Goal: Find specific page/section: Find specific page/section

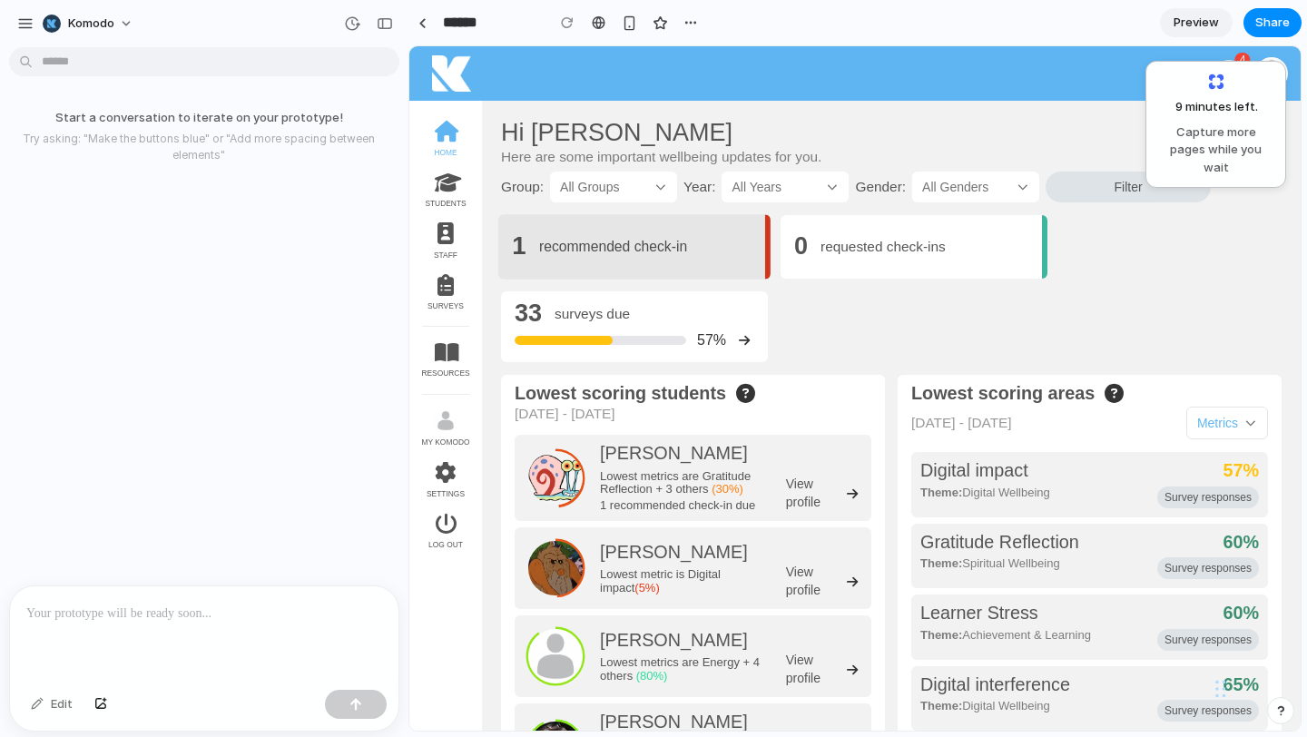
click at [727, 253] on div "1 recommended check-in" at bounding box center [631, 246] width 239 height 27
click at [699, 266] on div "1 recommended check-in" at bounding box center [631, 246] width 267 height 64
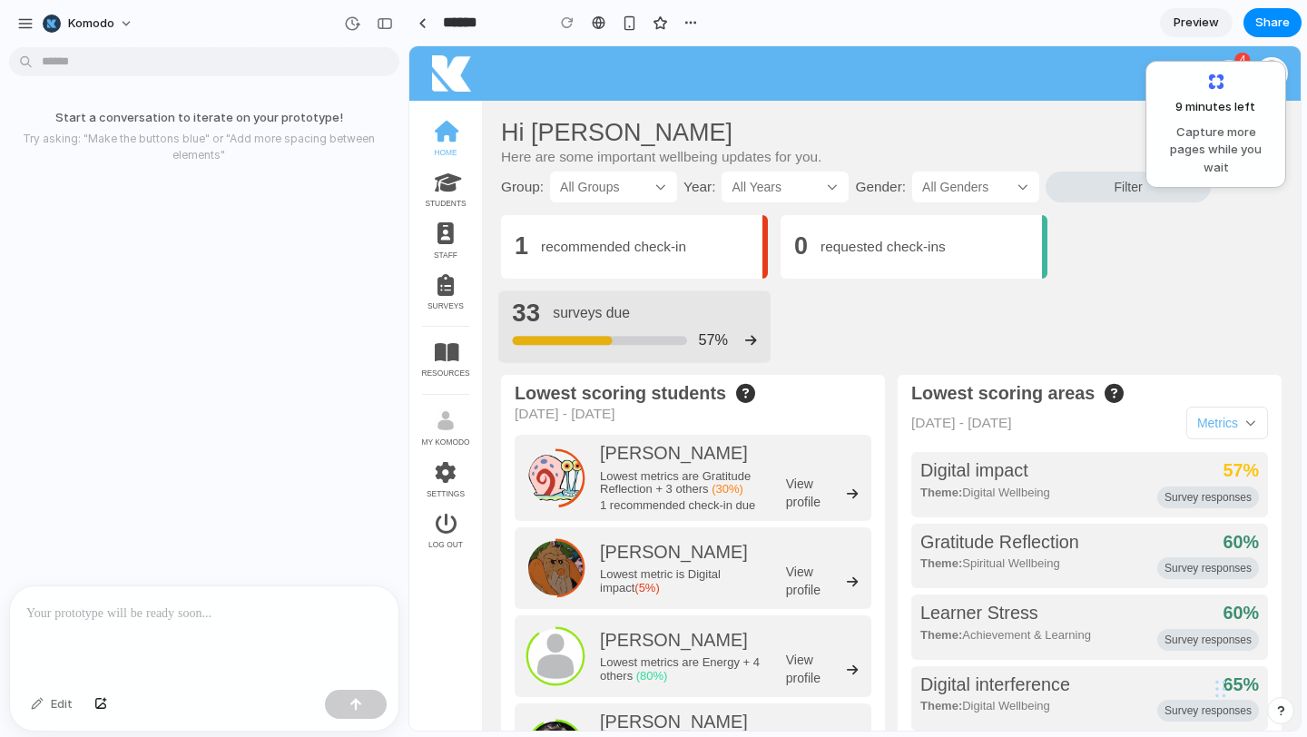
click at [739, 337] on div "57%" at bounding box center [634, 341] width 244 height 26
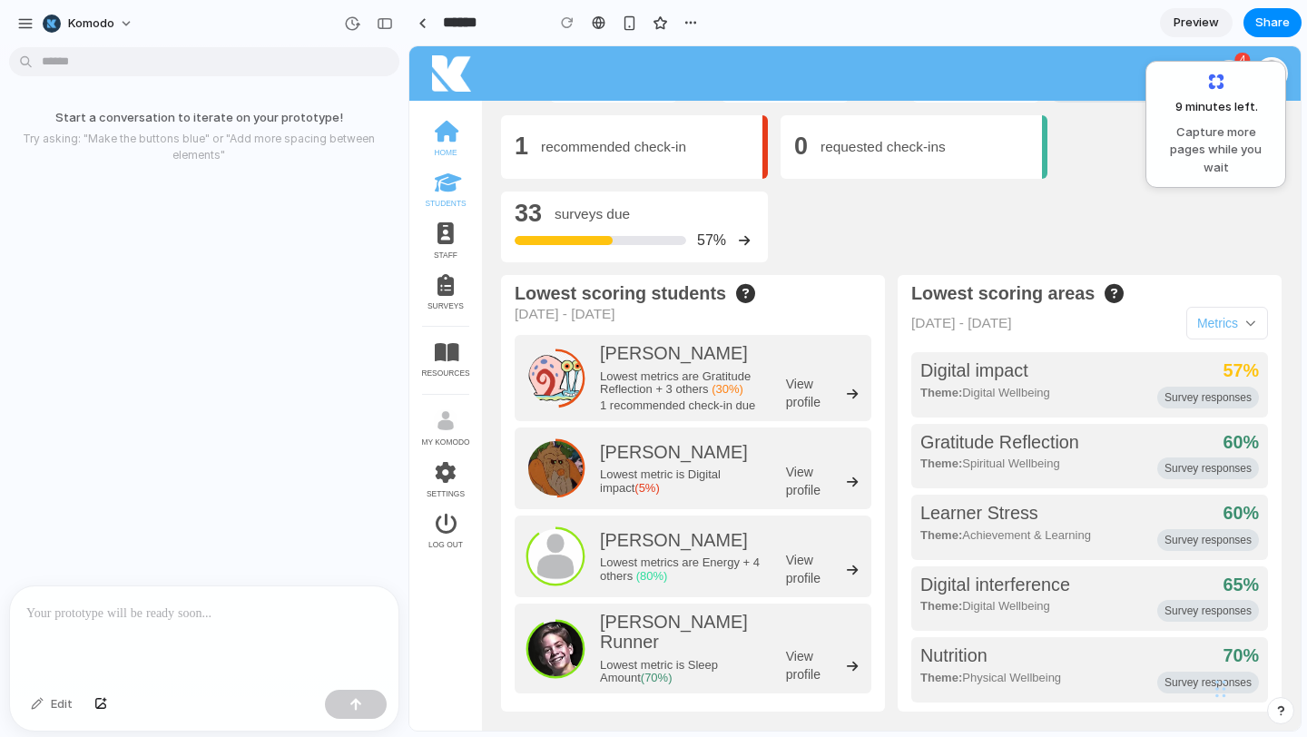
click at [443, 198] on link "STUDENTS" at bounding box center [445, 191] width 73 height 52
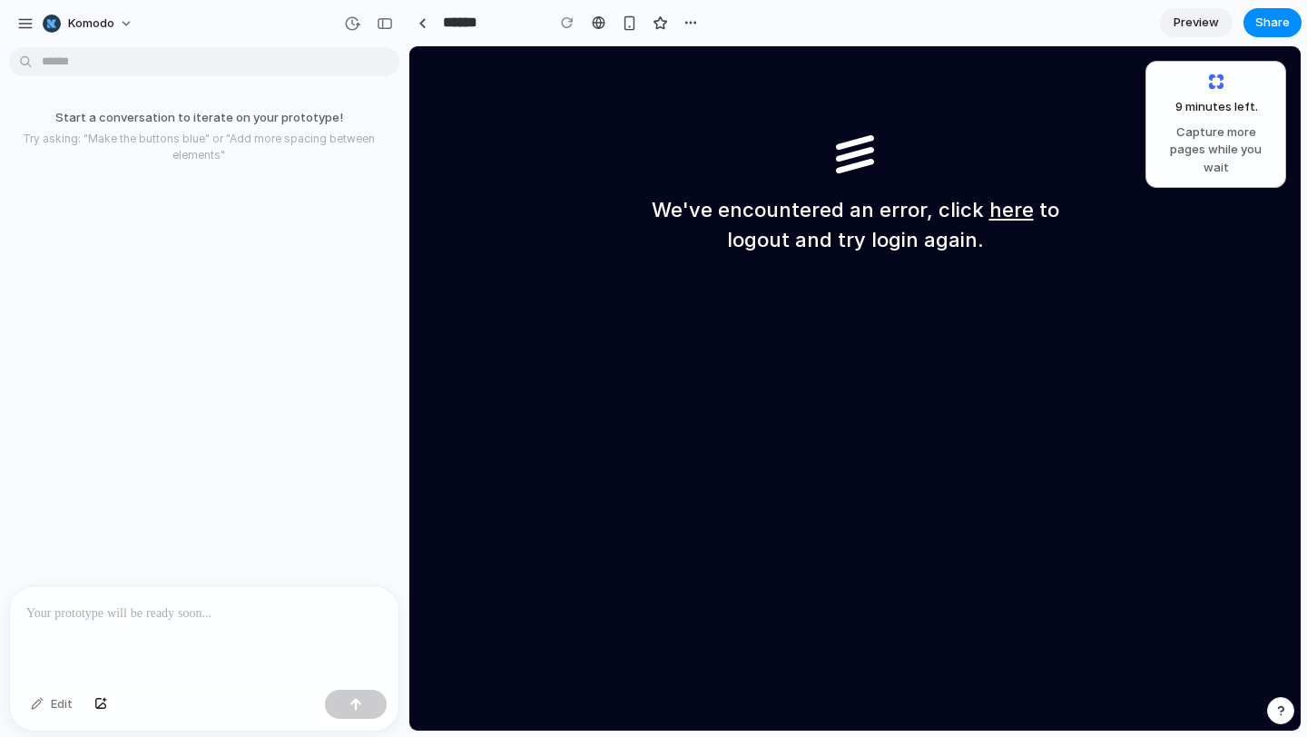
scroll to position [0, 0]
click at [1007, 208] on link "here" at bounding box center [1011, 210] width 44 height 24
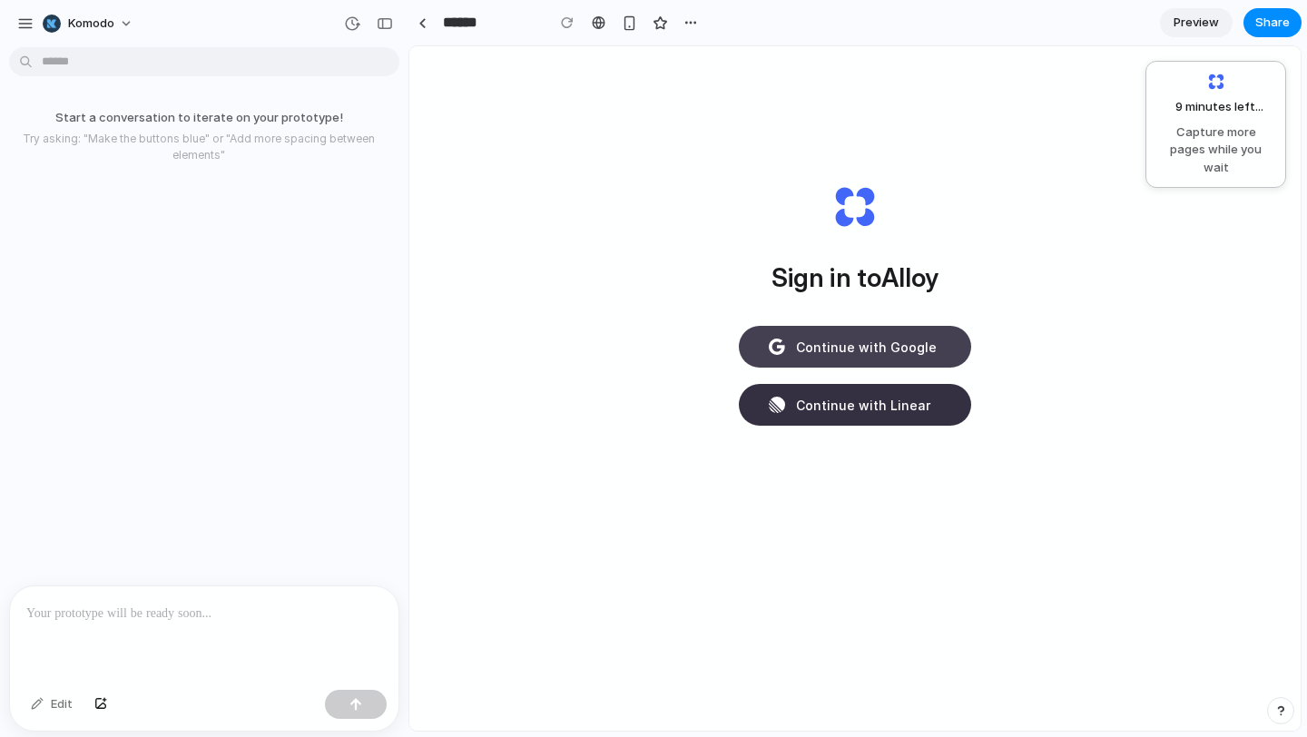
click at [898, 338] on span "Continue with Google" at bounding box center [866, 347] width 141 height 19
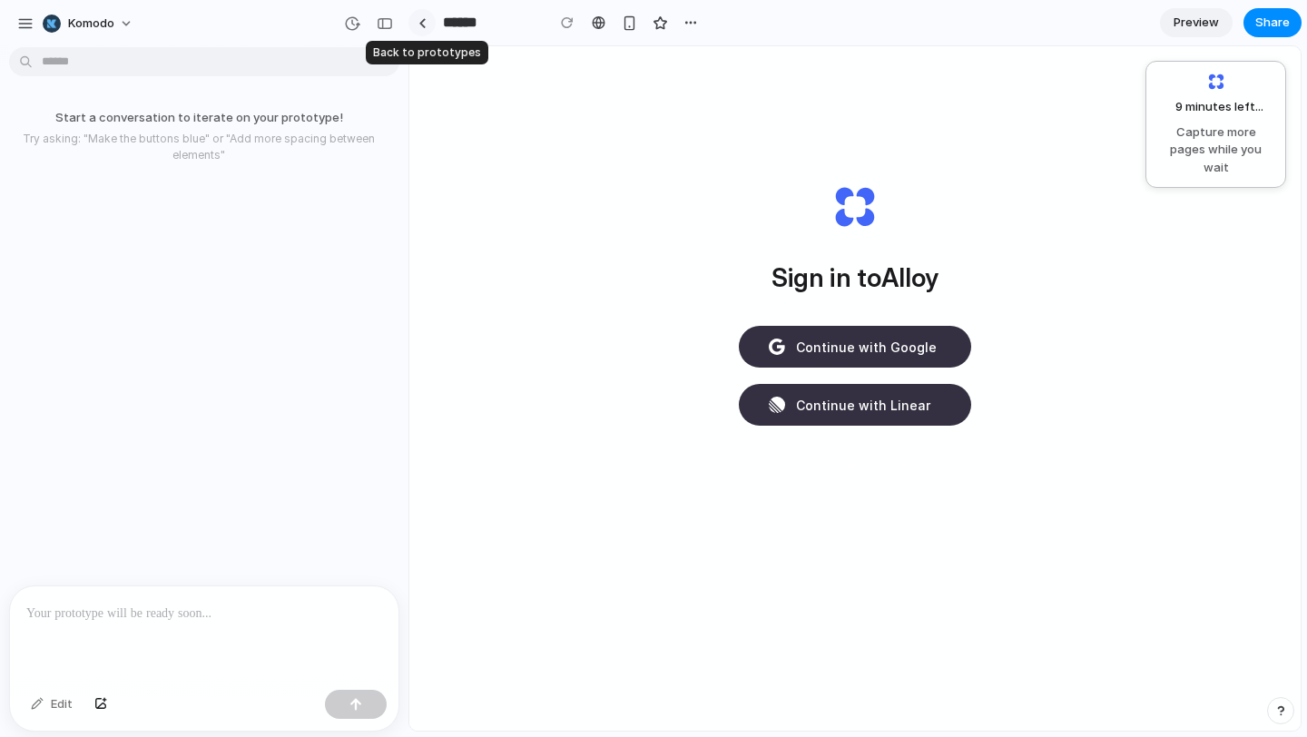
click at [420, 28] on link at bounding box center [421, 22] width 27 height 27
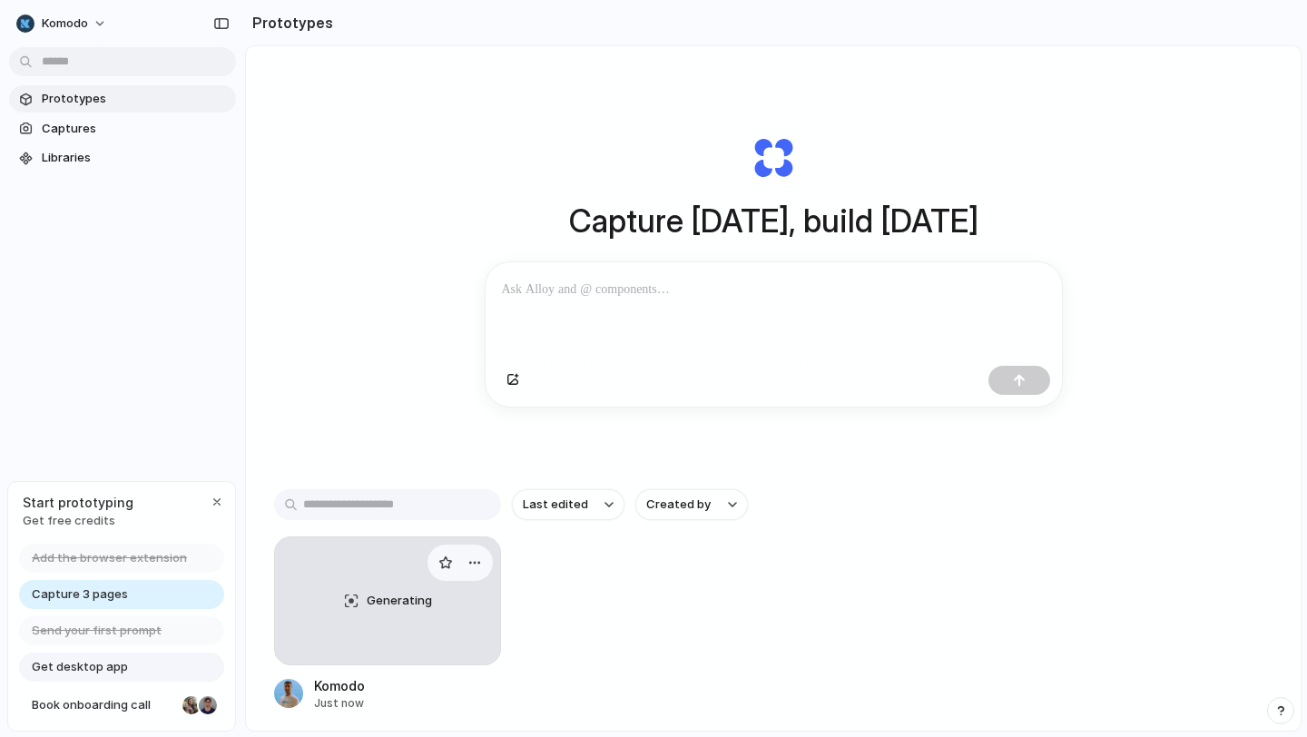
click at [404, 613] on div "Generating" at bounding box center [387, 600] width 225 height 127
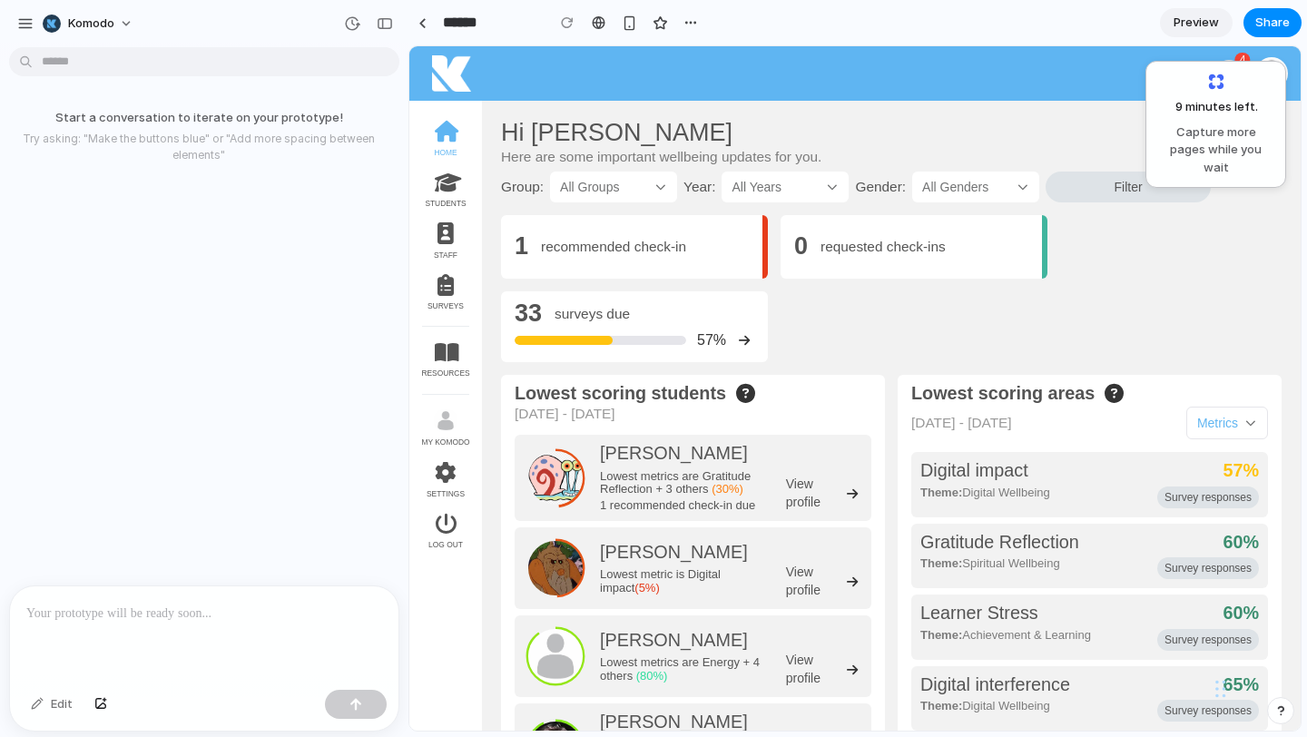
click at [173, 604] on p at bounding box center [204, 614] width 356 height 22
click at [352, 707] on div "button" at bounding box center [355, 704] width 13 height 13
click at [1094, 172] on button "Filter" at bounding box center [1127, 187] width 165 height 31
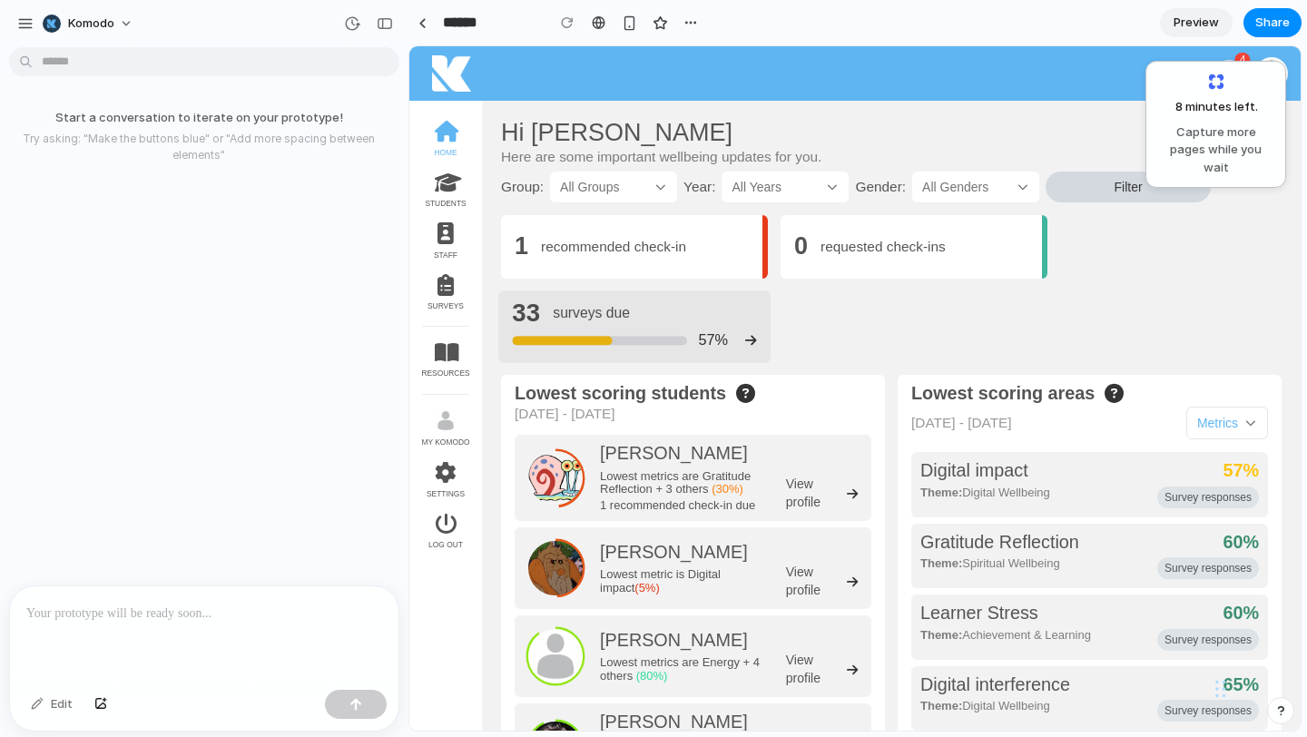
scroll to position [100, 0]
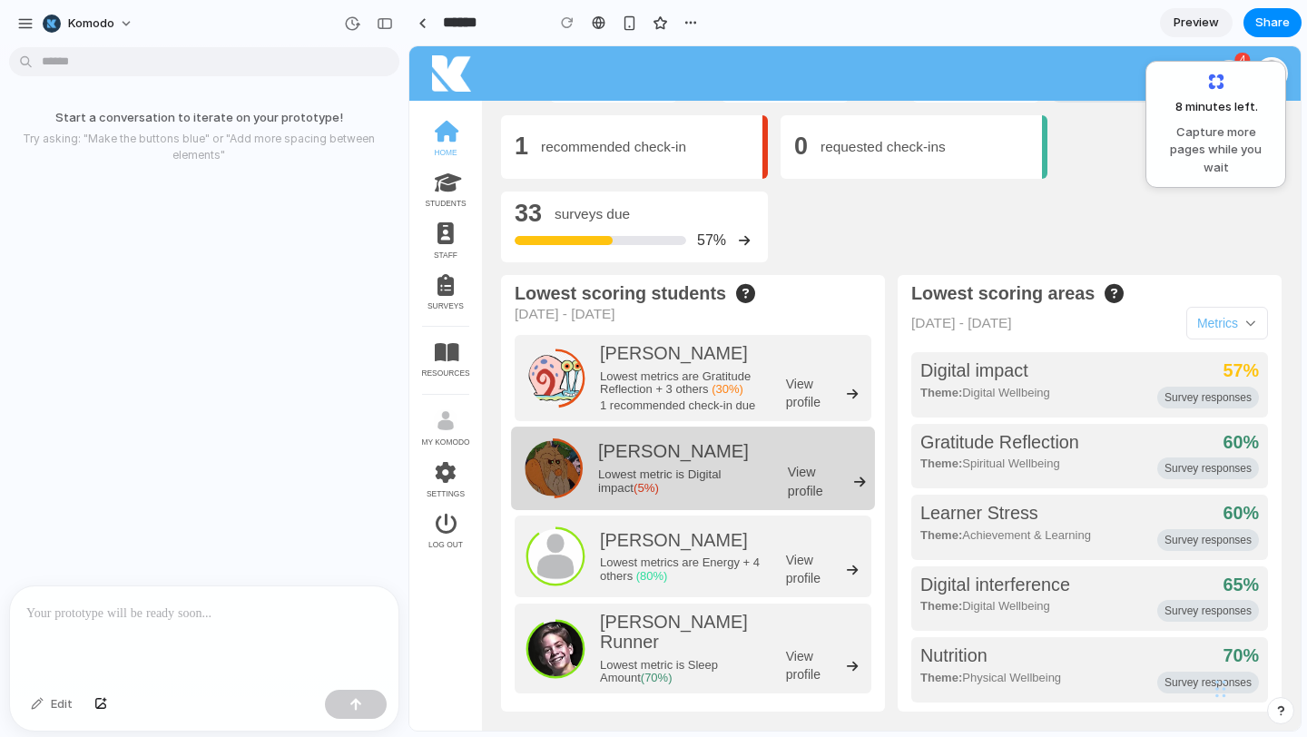
click at [703, 463] on div "Dominic Ficus Lowest metric is Digital impact (5%)" at bounding box center [686, 469] width 177 height 54
click at [834, 497] on span "View profile" at bounding box center [819, 482] width 63 height 37
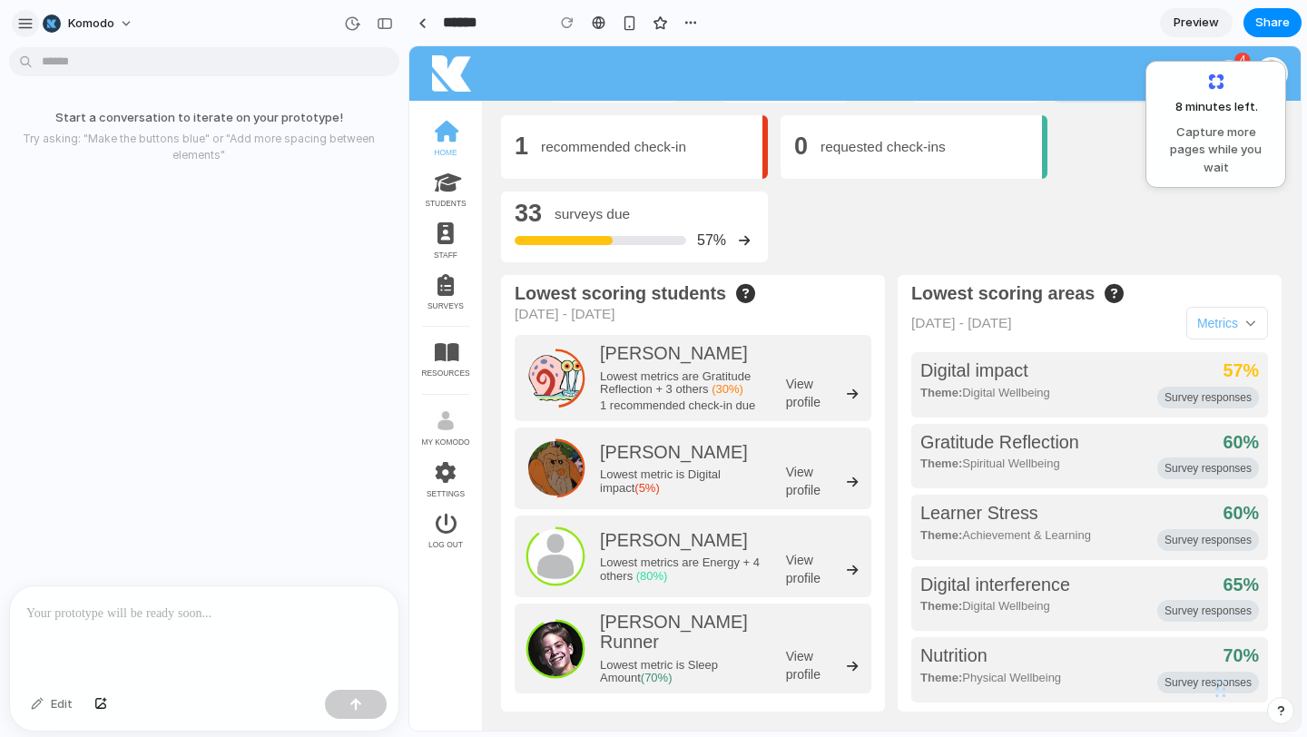
click at [19, 27] on div "button" at bounding box center [25, 23] width 16 height 16
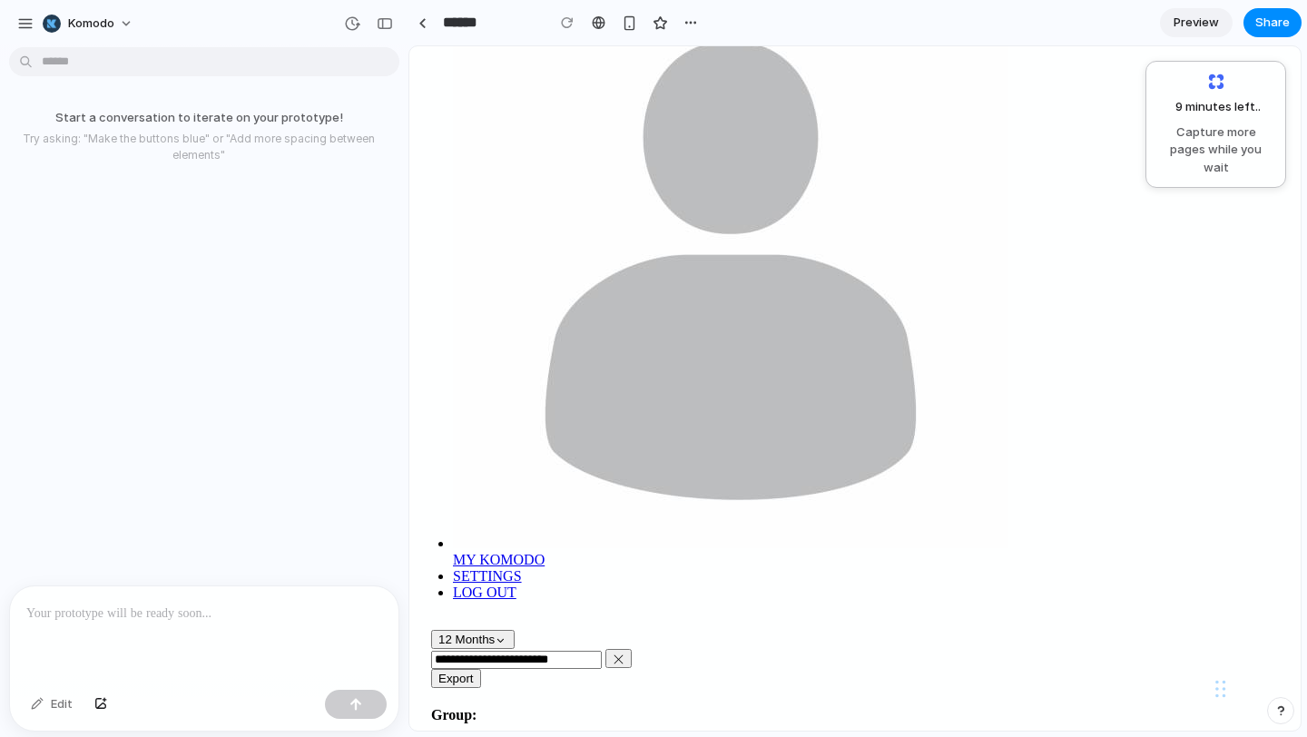
scroll to position [862, 0]
click at [164, 613] on p at bounding box center [204, 614] width 356 height 22
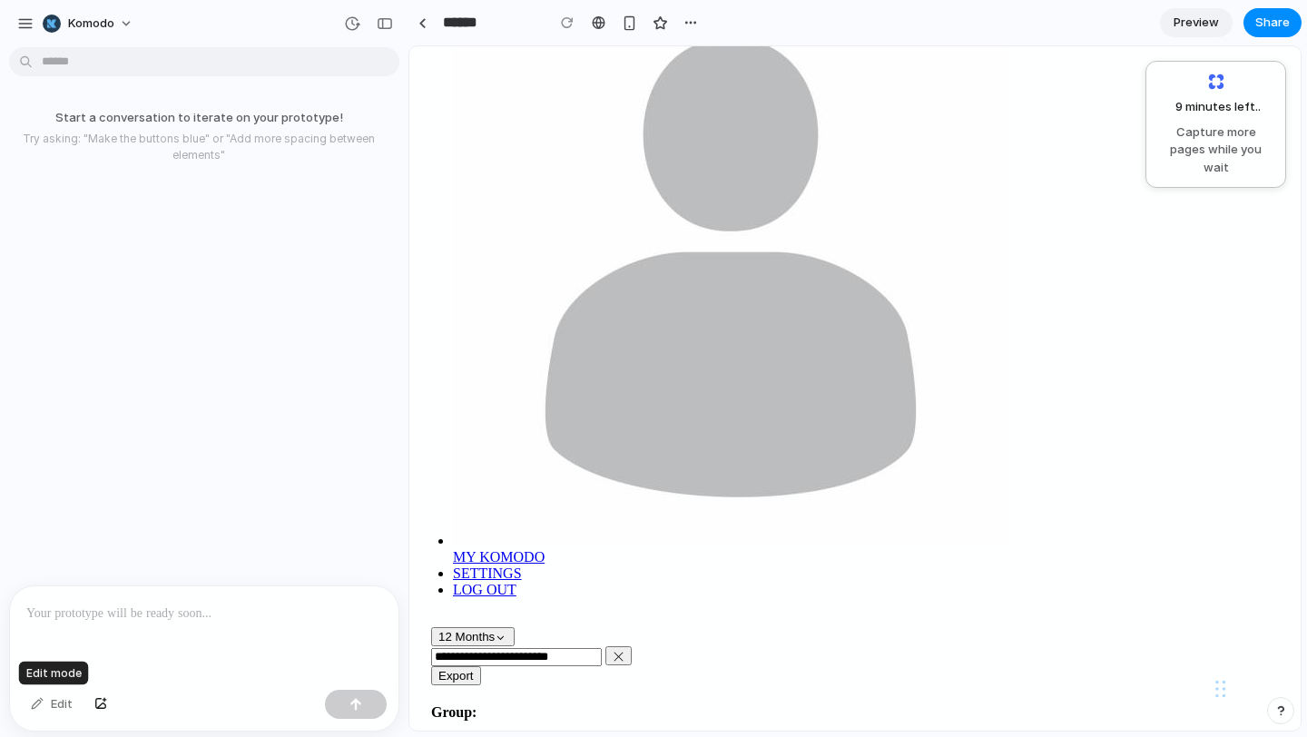
click at [40, 707] on div "Edit" at bounding box center [52, 704] width 60 height 29
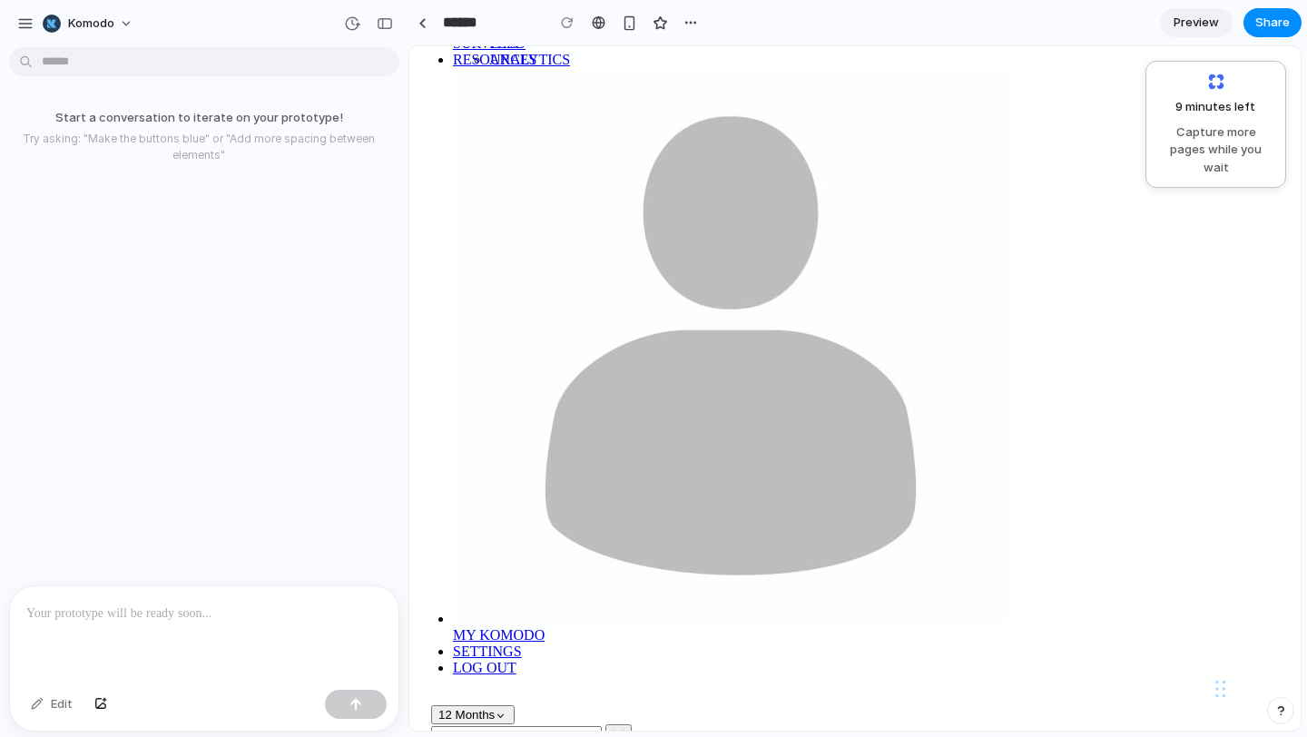
scroll to position [783, 0]
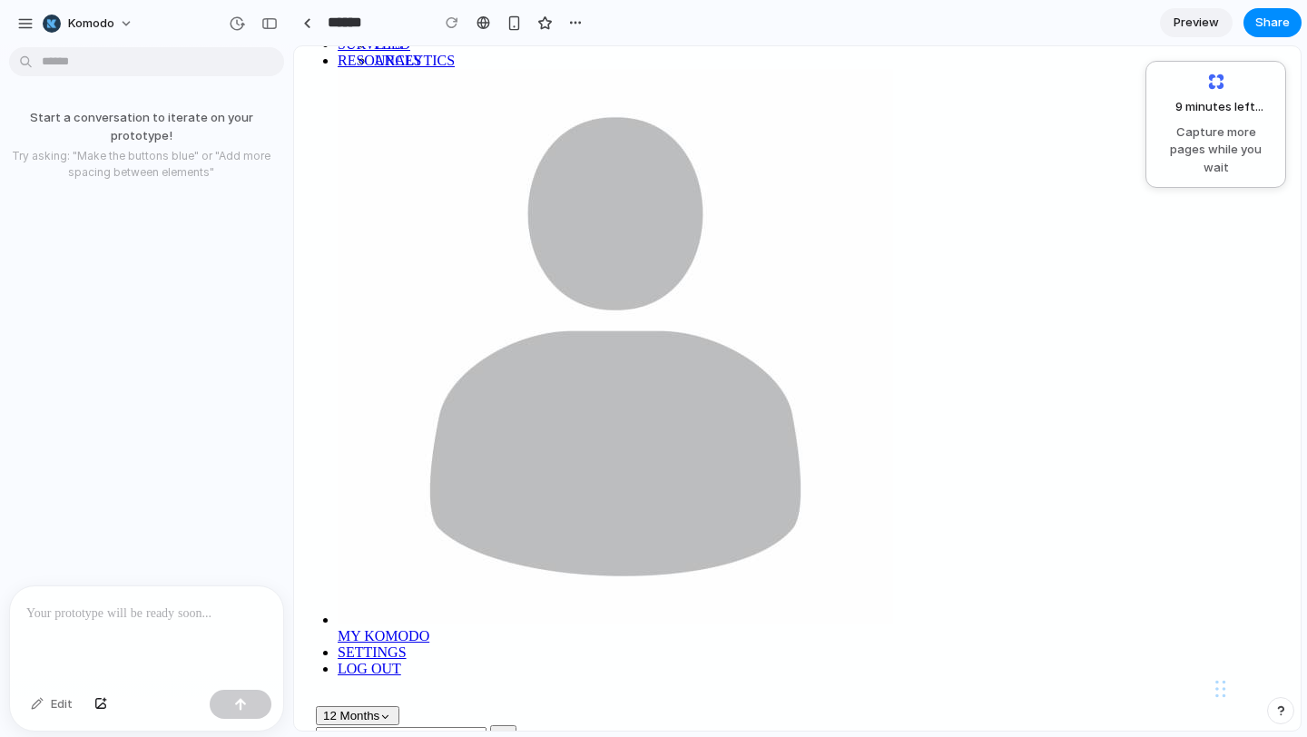
scroll to position [917, 0]
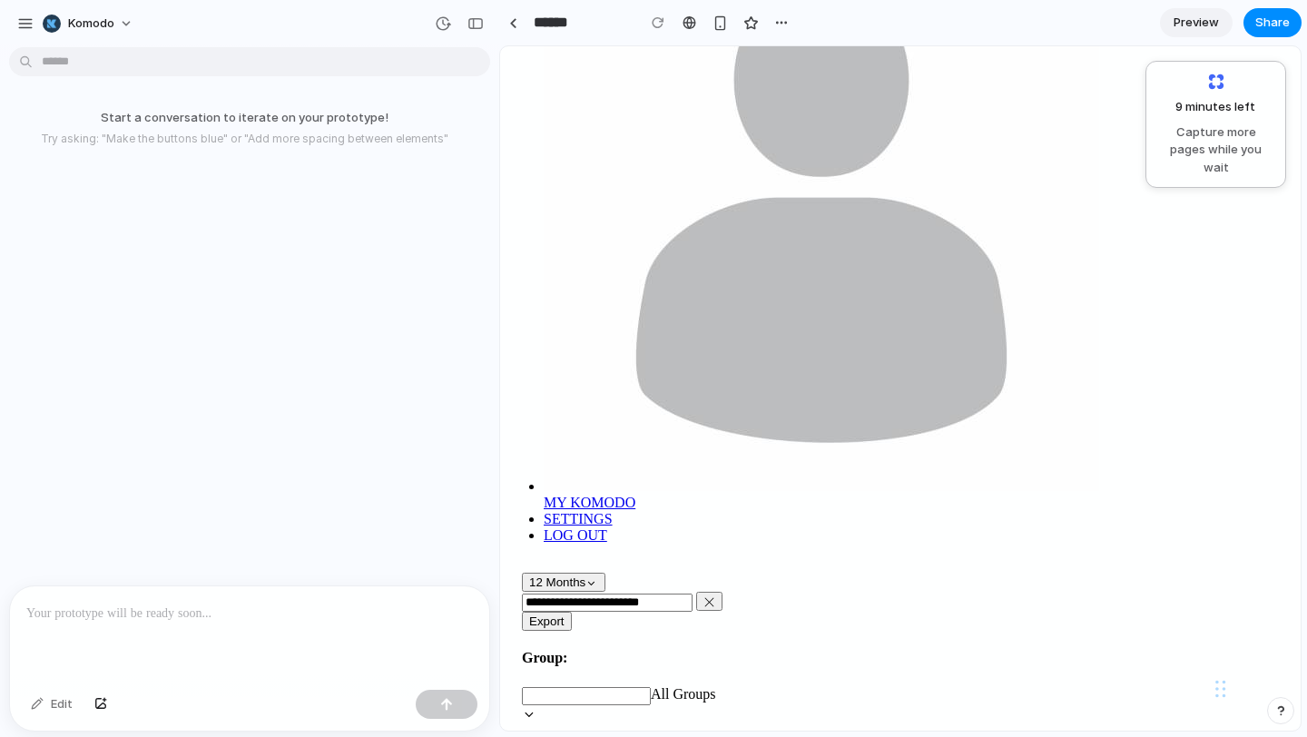
drag, startPoint x: 404, startPoint y: 280, endPoint x: 687, endPoint y: 394, distance: 305.4
click at [725, 20] on div "button" at bounding box center [719, 22] width 15 height 15
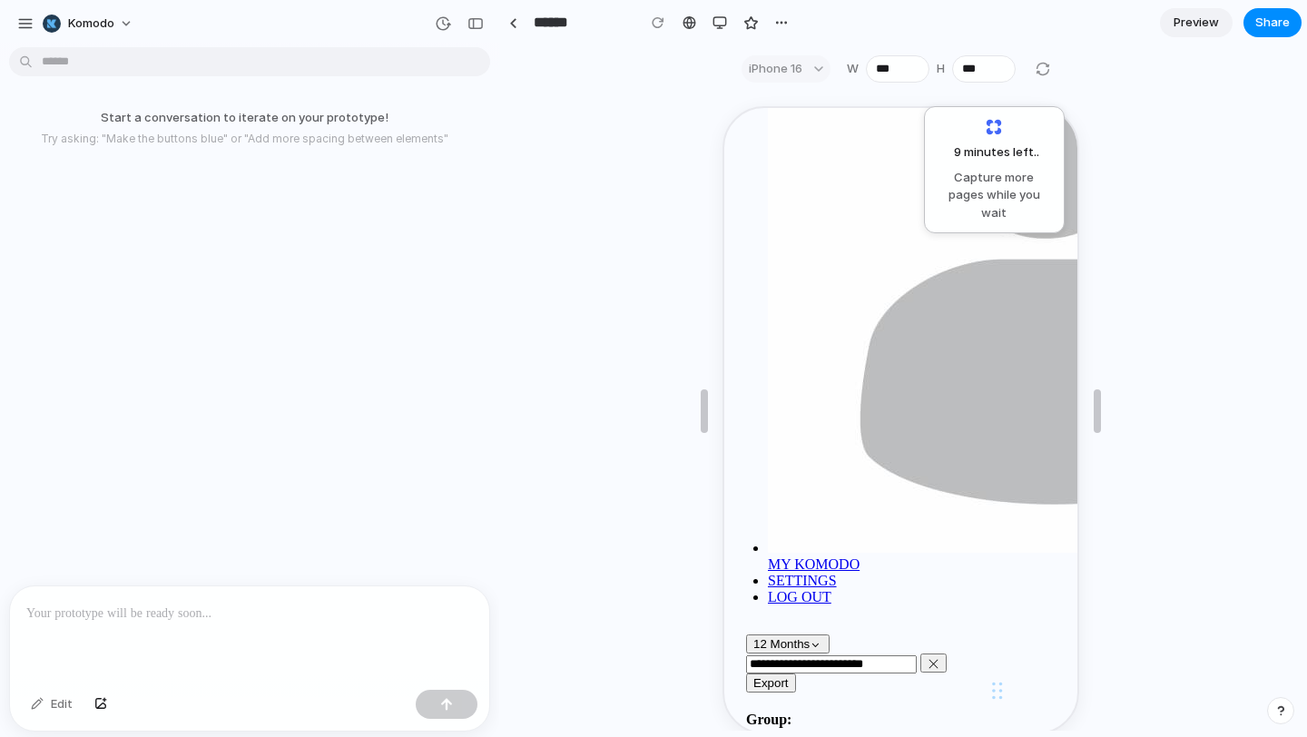
click at [175, 610] on p at bounding box center [249, 614] width 446 height 22
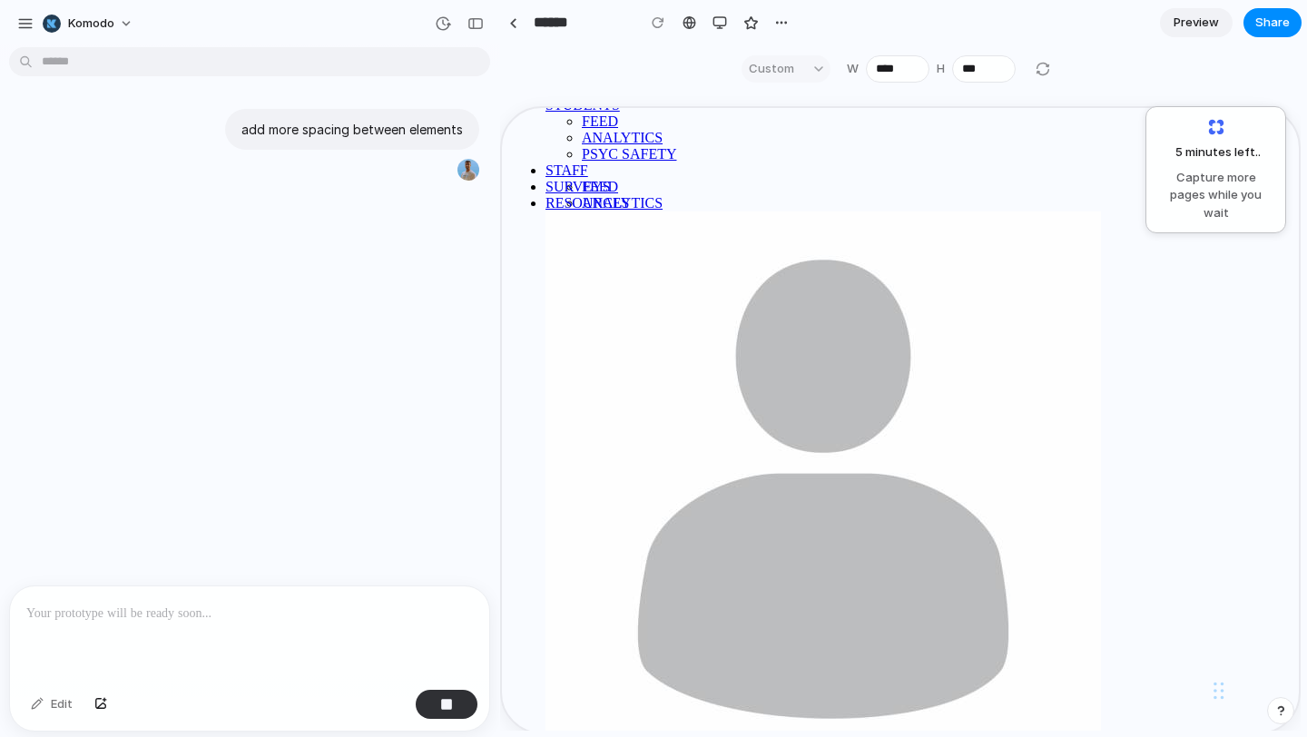
type input "****"
drag, startPoint x: 701, startPoint y: 405, endPoint x: 392, endPoint y: 361, distance: 312.5
click at [254, 611] on p at bounding box center [249, 614] width 446 height 22
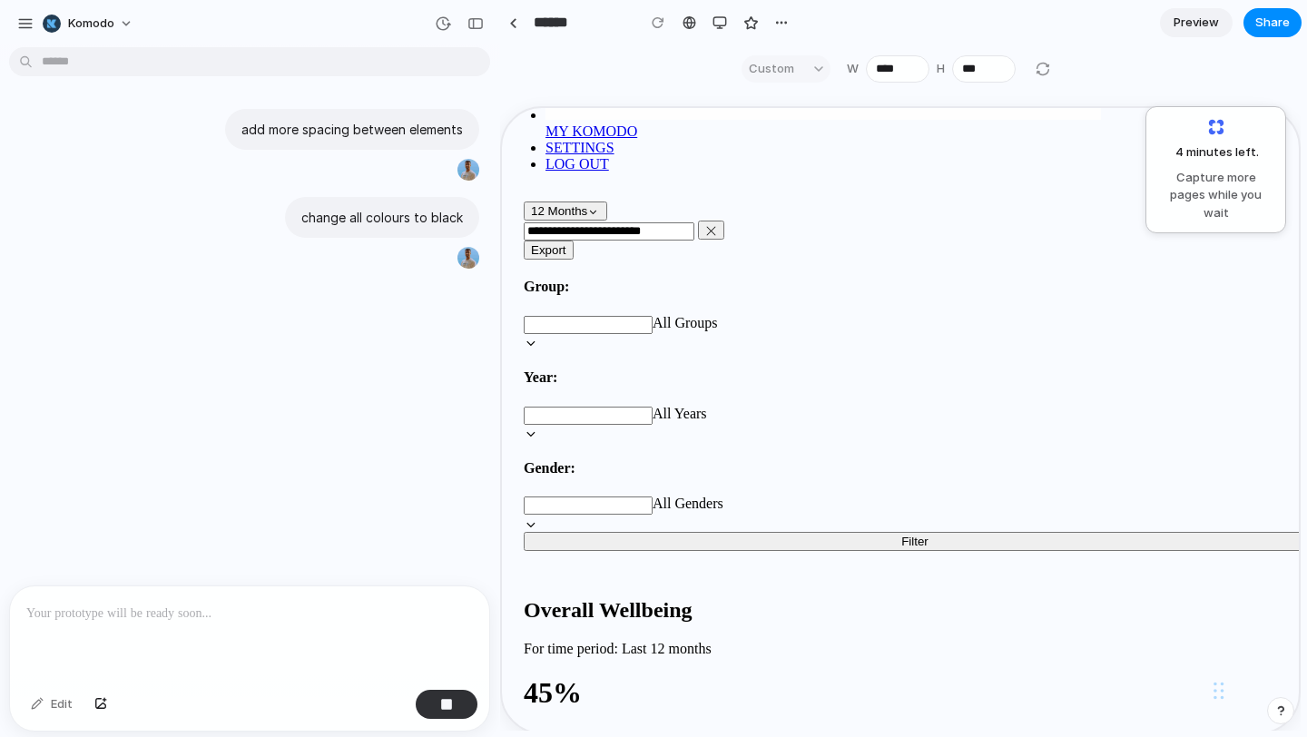
scroll to position [1394, 0]
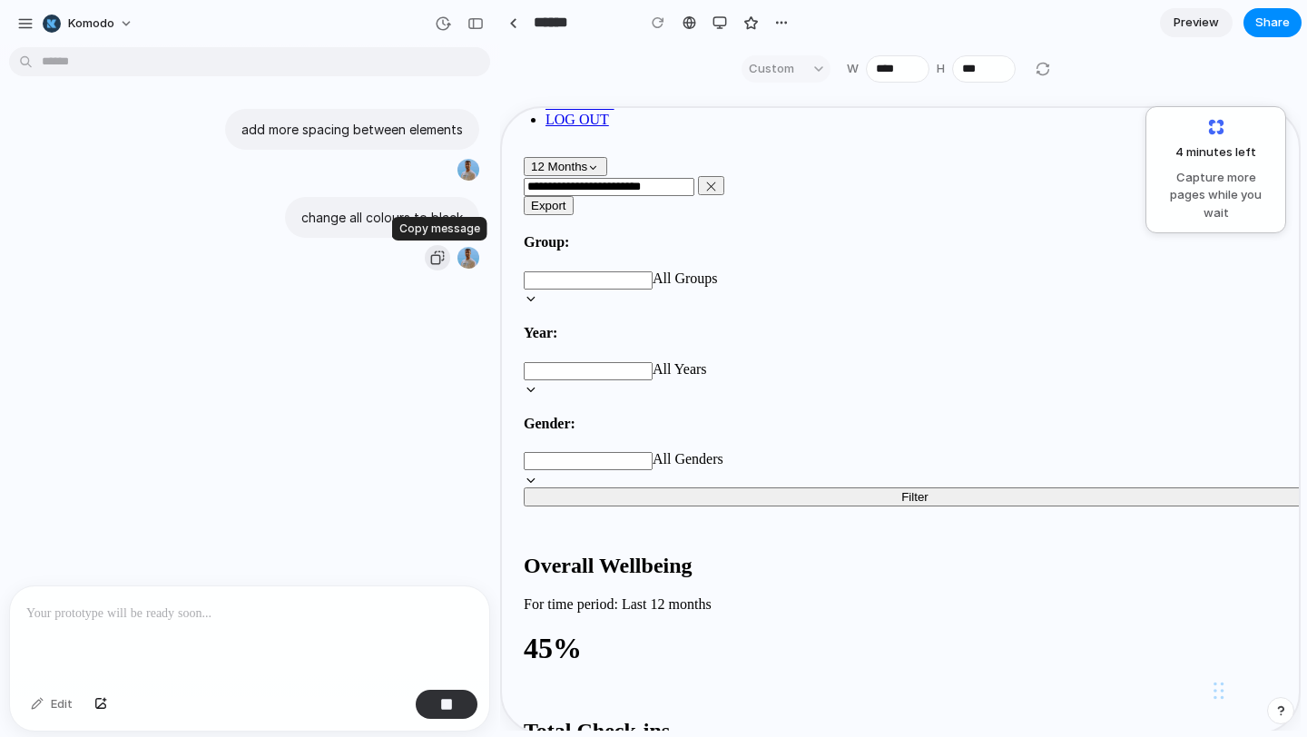
click at [437, 258] on div "button" at bounding box center [437, 257] width 15 height 15
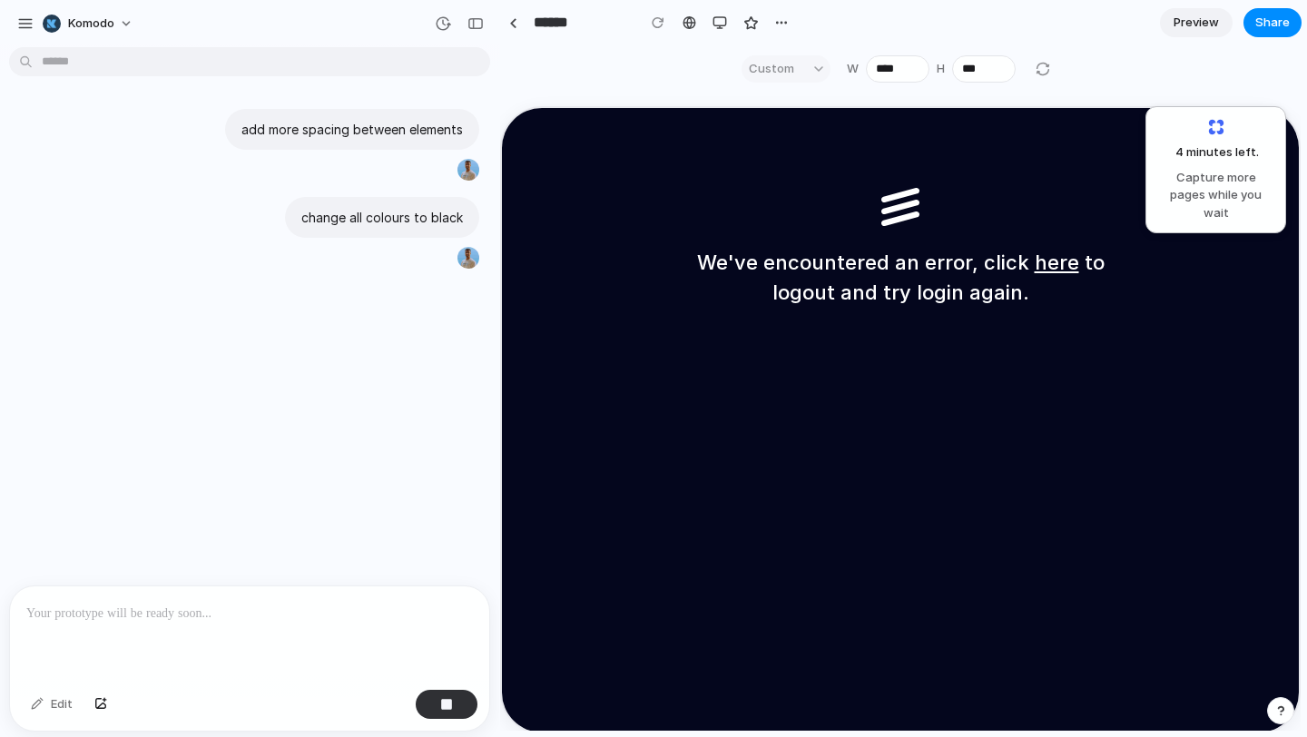
scroll to position [0, 0]
